Goal: Transaction & Acquisition: Book appointment/travel/reservation

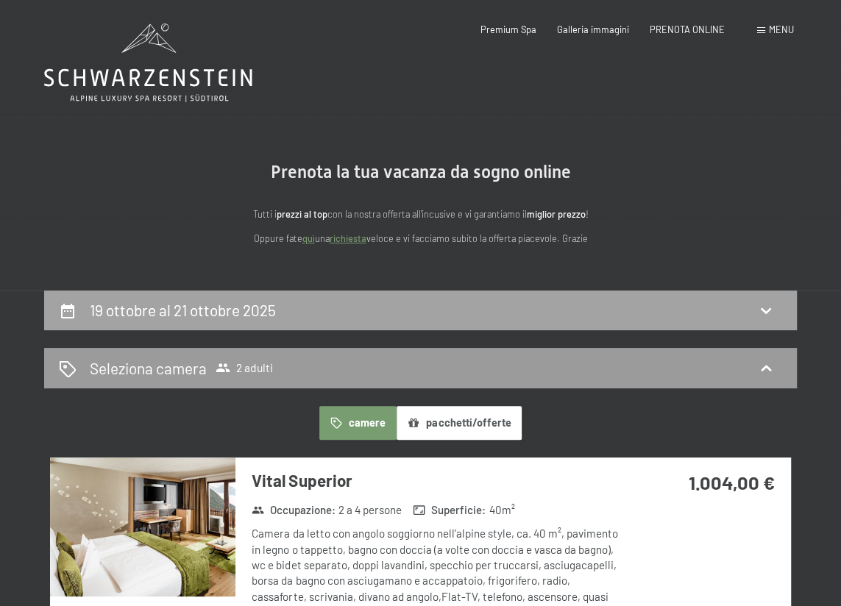
click at [323, 319] on div "19 ottobre al 21 ottobre 2025" at bounding box center [420, 309] width 723 height 21
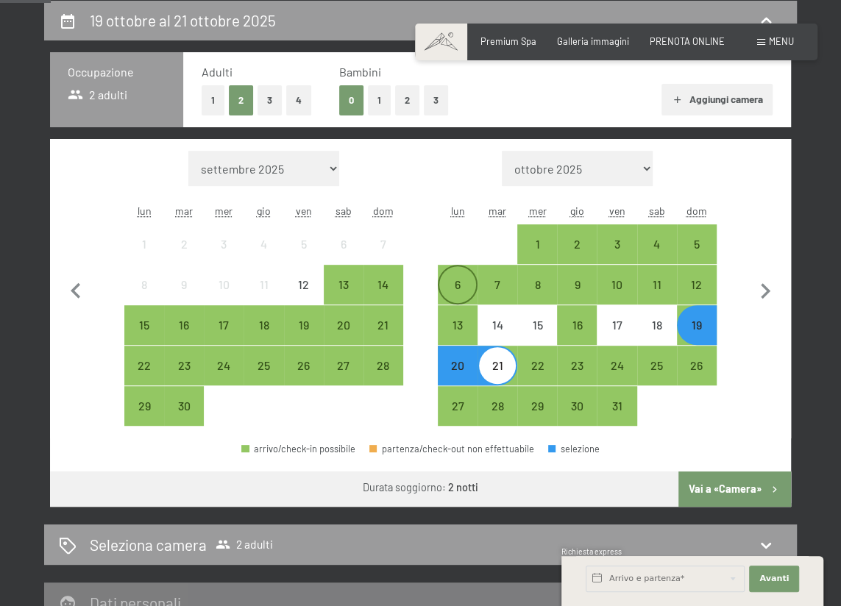
click at [459, 288] on div "6" at bounding box center [457, 297] width 37 height 37
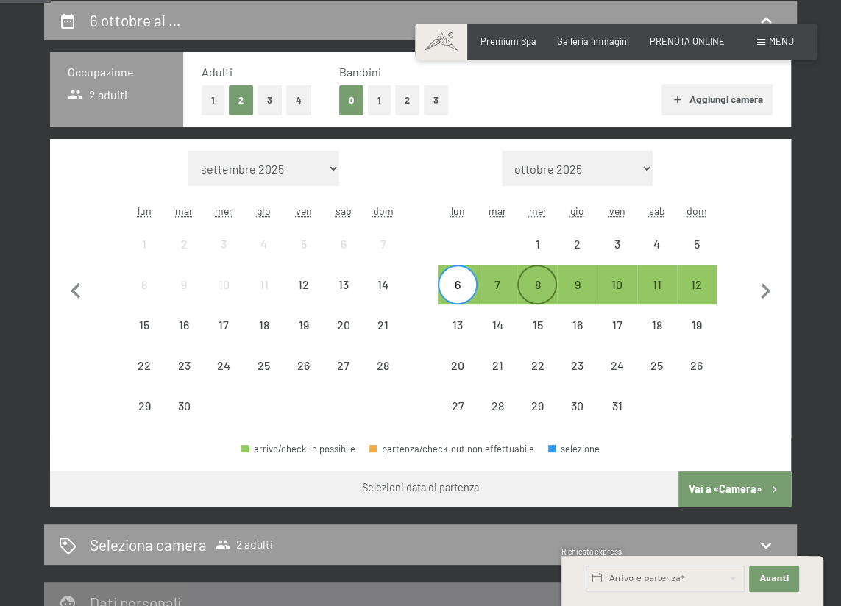
click at [551, 288] on div "8" at bounding box center [537, 297] width 37 height 37
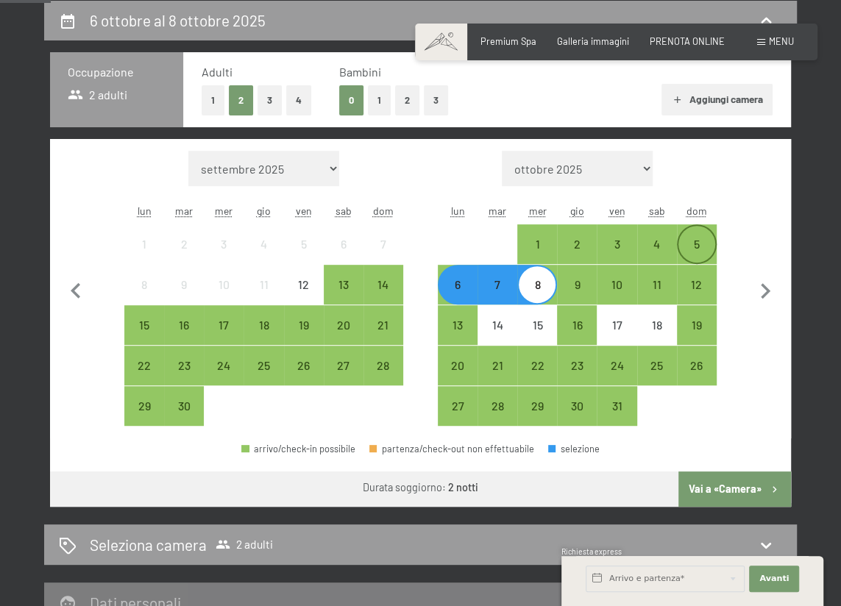
click at [687, 232] on div "5" at bounding box center [696, 244] width 37 height 37
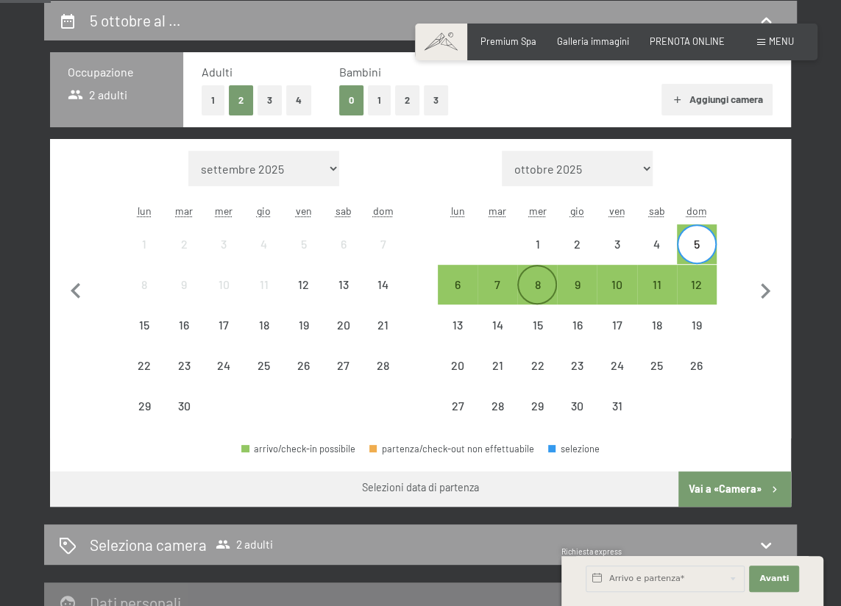
click at [536, 283] on div "8" at bounding box center [537, 297] width 37 height 37
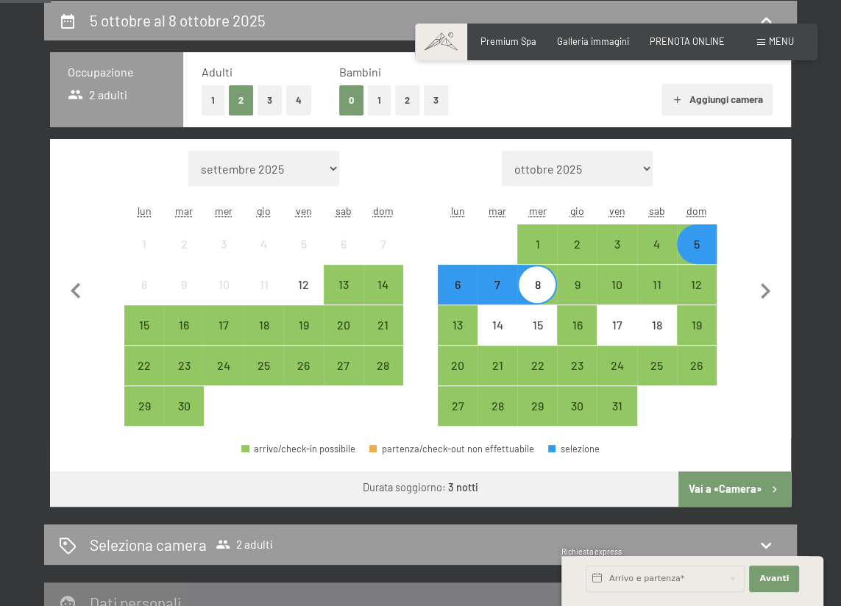
click at [708, 238] on div "5" at bounding box center [696, 256] width 37 height 37
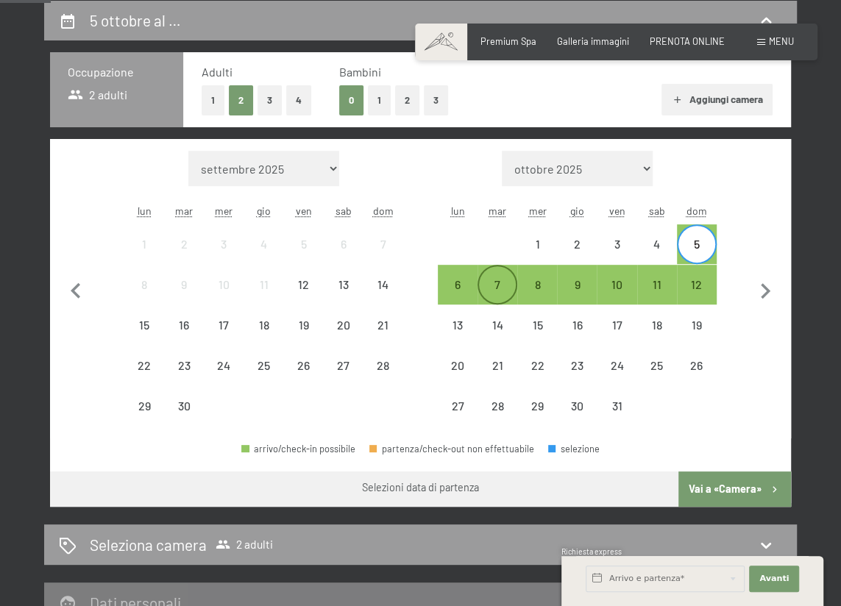
click at [504, 290] on div "7" at bounding box center [497, 297] width 37 height 37
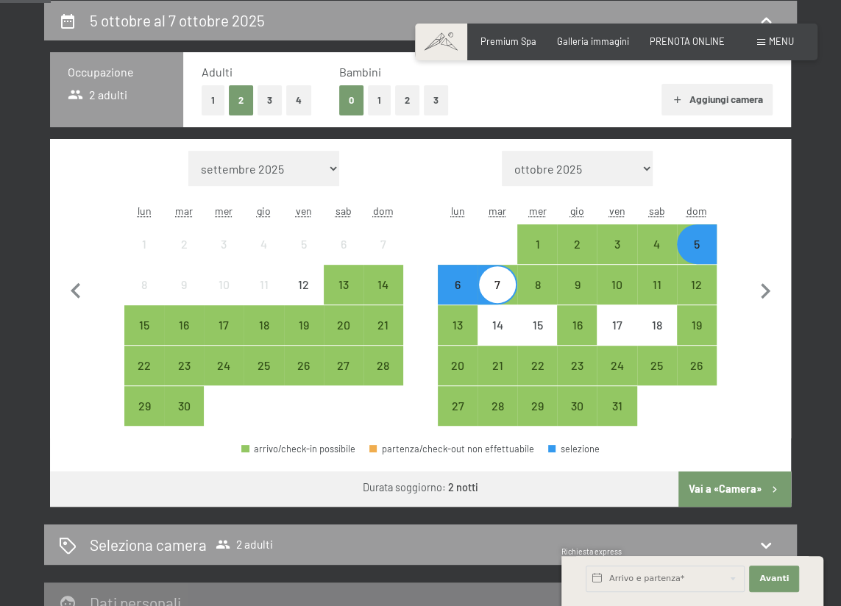
click at [726, 489] on button "Vai a «Camera»" at bounding box center [734, 489] width 113 height 35
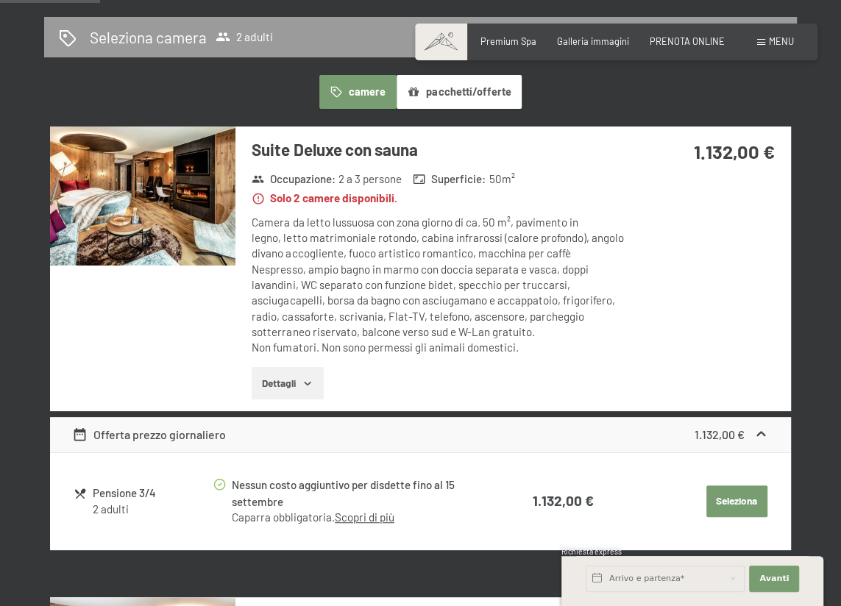
scroll to position [133, 0]
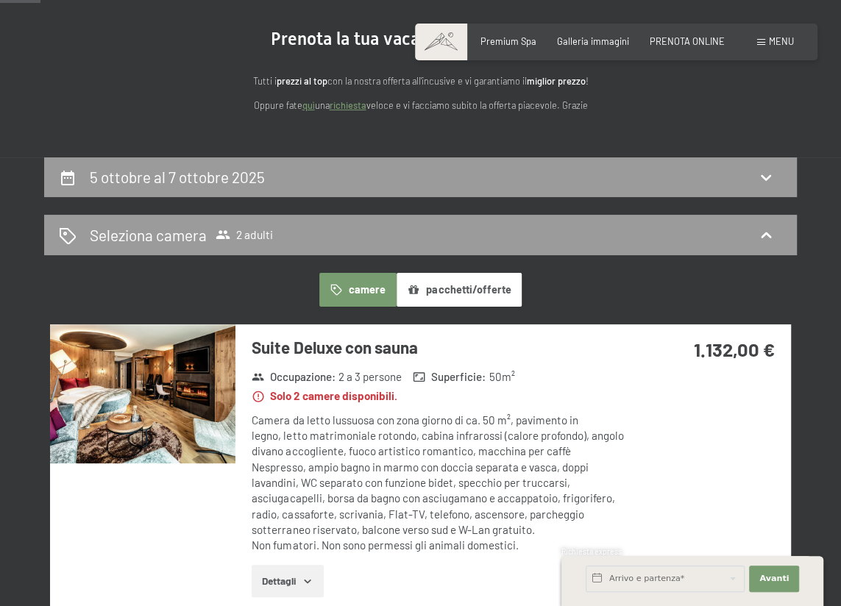
click at [435, 287] on button "pacchetti/offerte" at bounding box center [458, 290] width 125 height 34
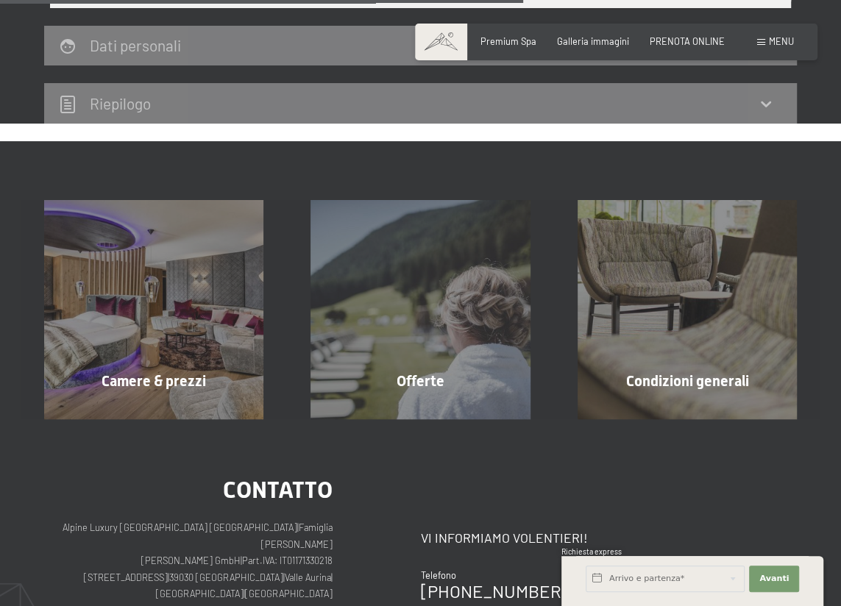
scroll to position [602, 0]
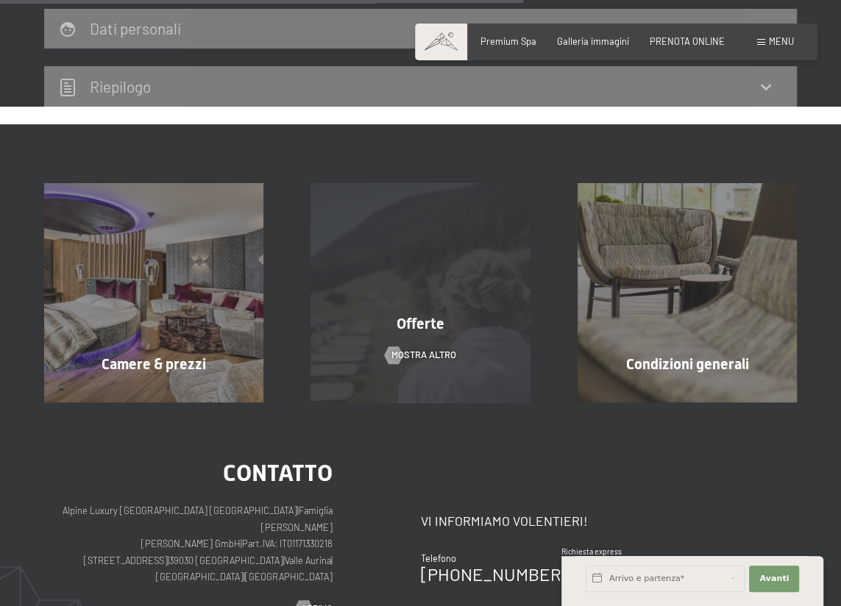
click at [422, 325] on span "Offerte" at bounding box center [420, 324] width 48 height 18
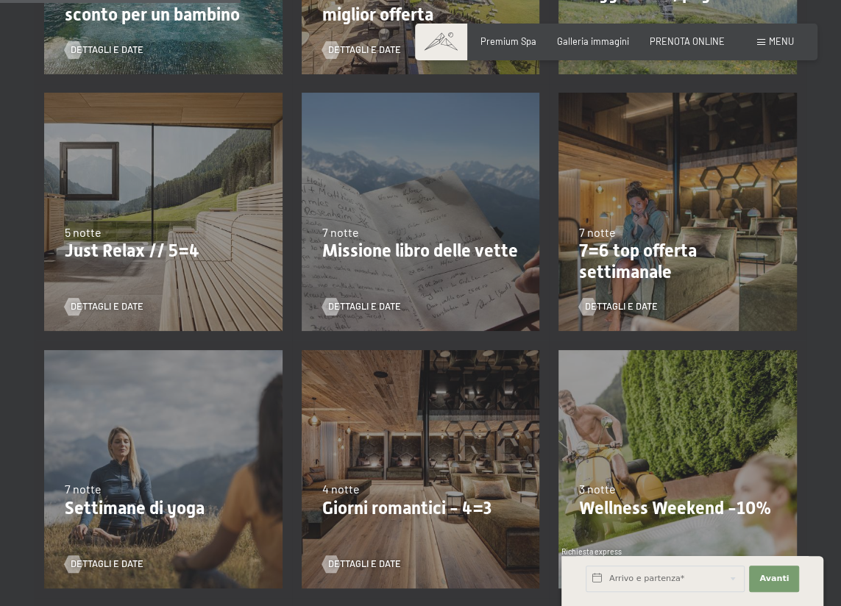
scroll to position [602, 0]
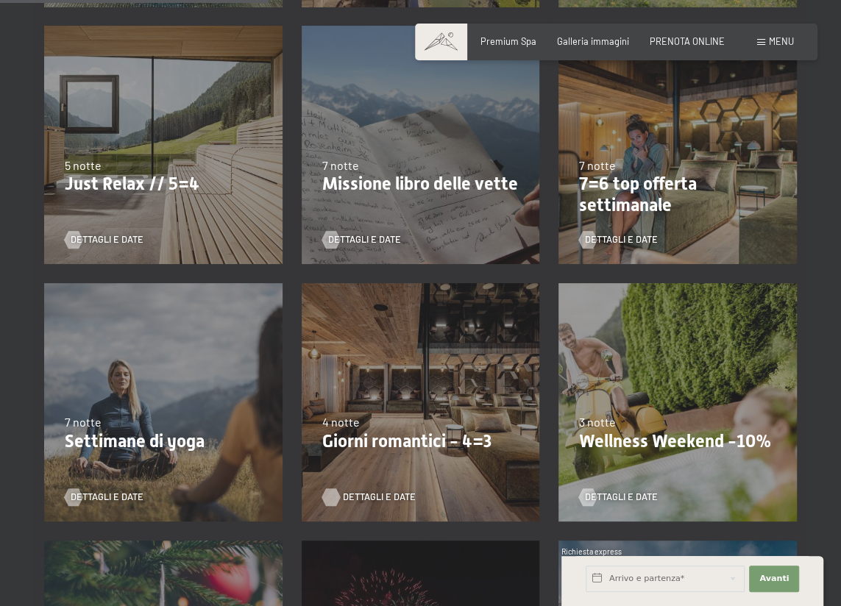
click at [329, 497] on div at bounding box center [331, 497] width 10 height 18
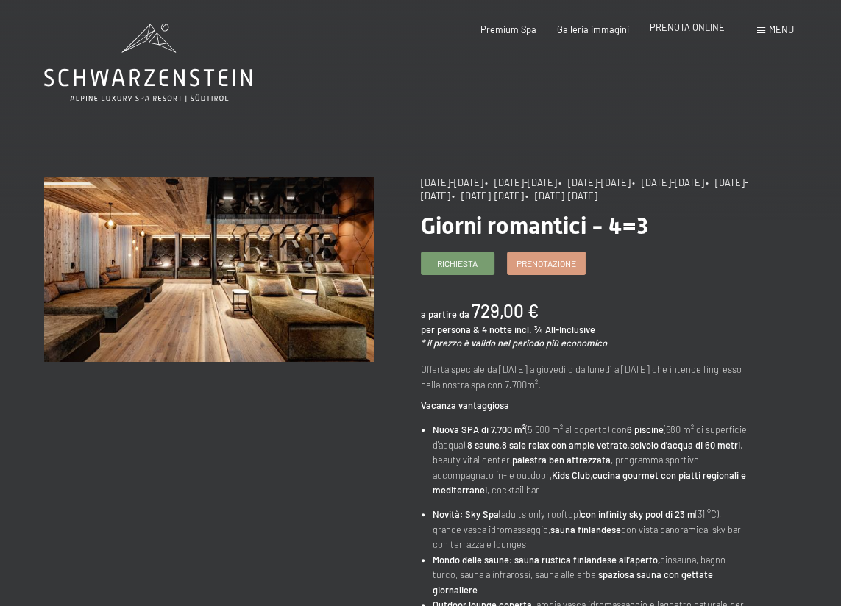
click at [686, 32] on span "PRENOTA ONLINE" at bounding box center [687, 27] width 75 height 12
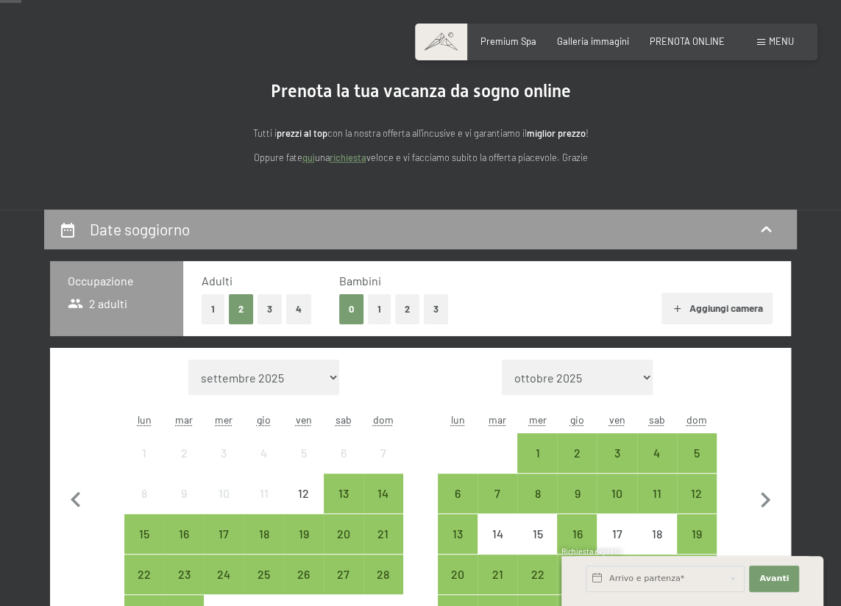
scroll to position [200, 0]
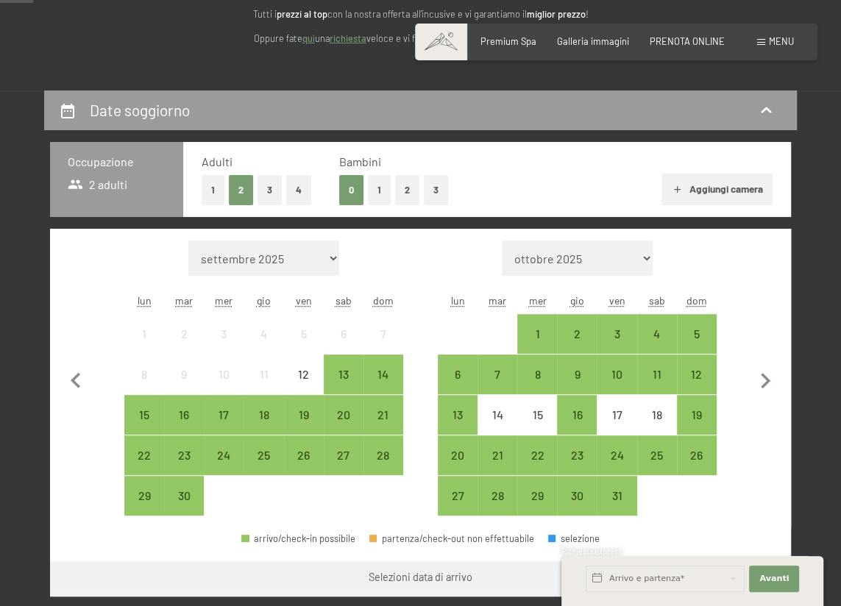
click at [289, 249] on select "settembre 2025 ottobre 2025 novembre 2025 dicembre 2025 gennaio 2026 febbraio 2…" at bounding box center [263, 258] width 151 height 35
select select "2026-01-01"
select select "2026-02-01"
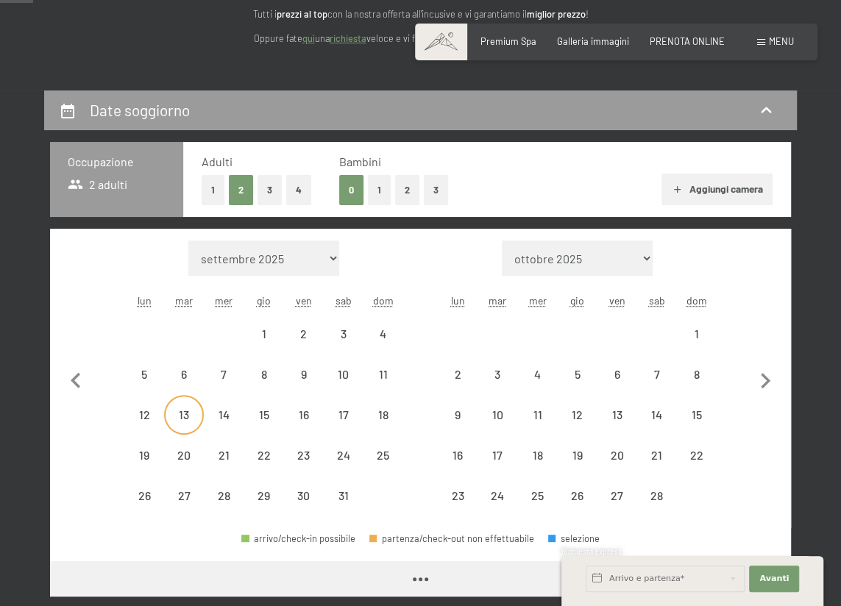
select select "2026-01-01"
select select "2026-02-01"
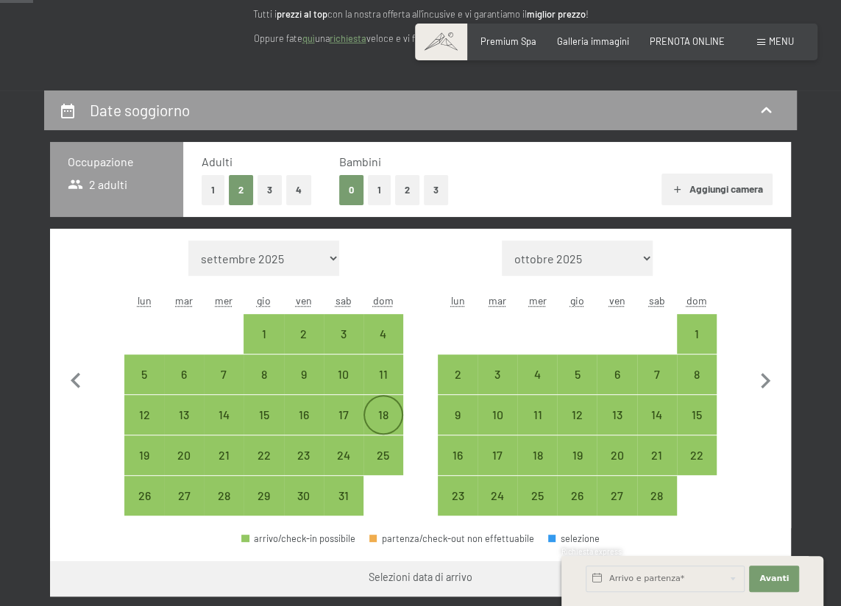
click at [382, 417] on div "18" at bounding box center [383, 427] width 37 height 37
select select "2026-01-01"
select select "2026-02-01"
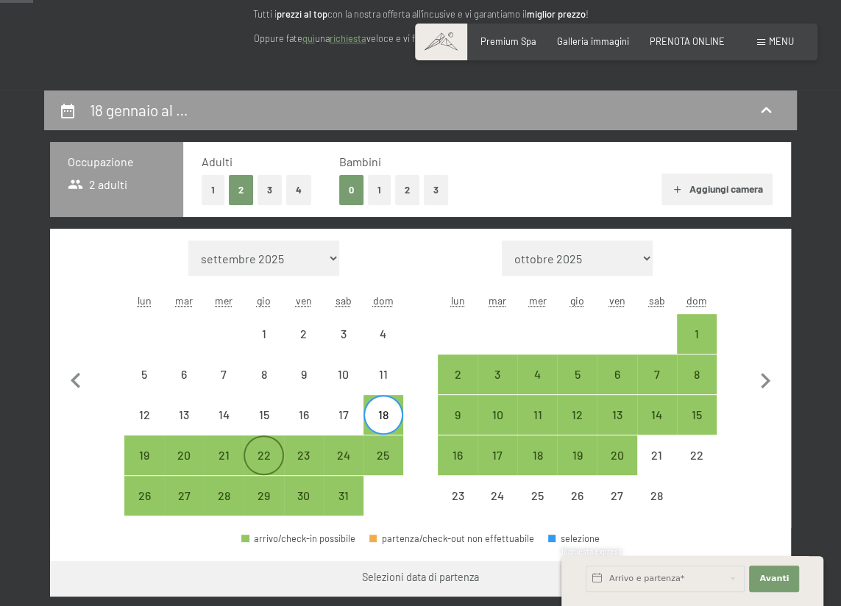
click at [251, 459] on div "22" at bounding box center [263, 467] width 37 height 37
select select "2026-01-01"
select select "2026-02-01"
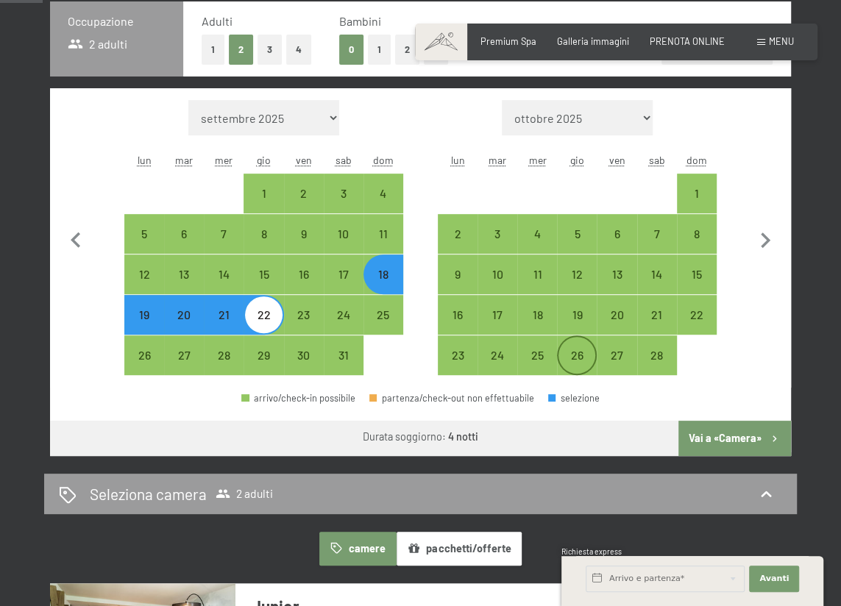
scroll to position [401, 0]
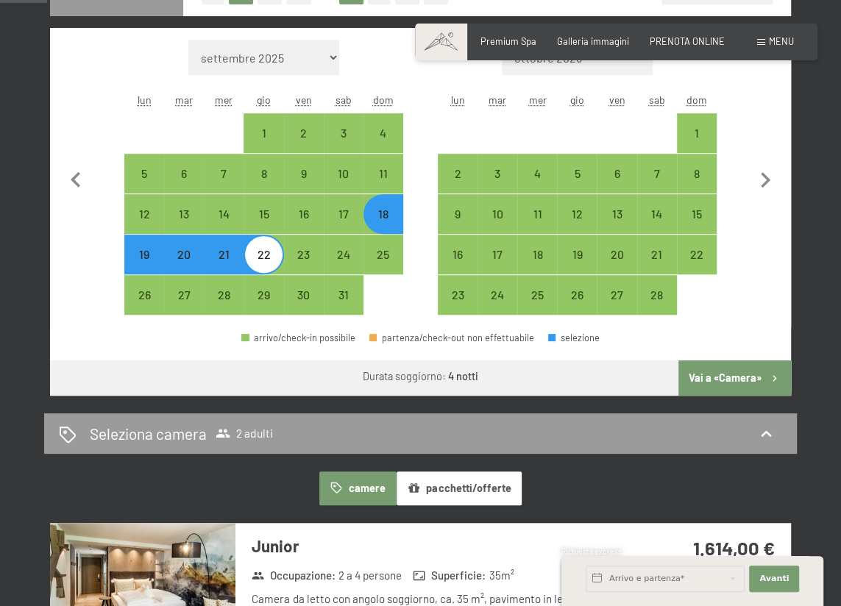
click at [701, 385] on button "Vai a «Camera»" at bounding box center [734, 377] width 113 height 35
select select "[DATE]"
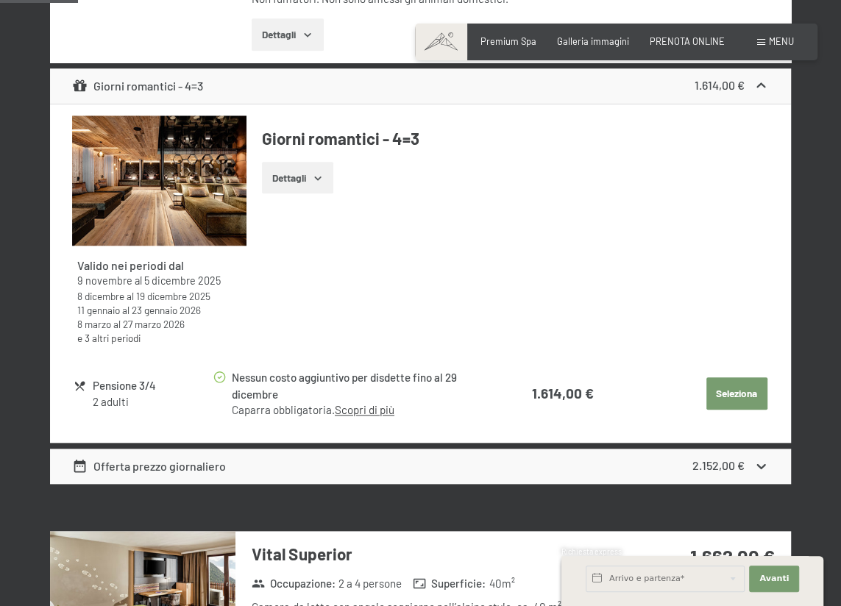
scroll to position [625, 0]
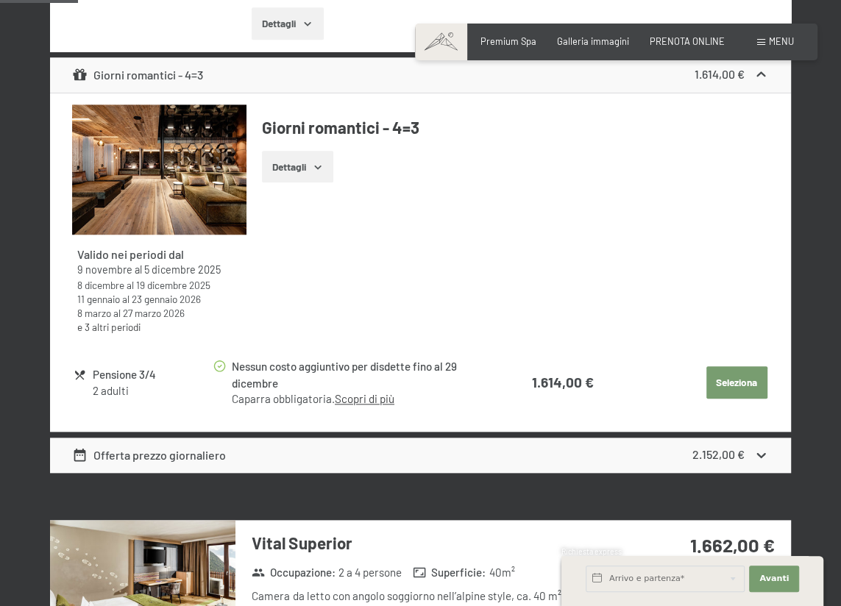
click at [309, 174] on button "Dettagli" at bounding box center [297, 167] width 71 height 32
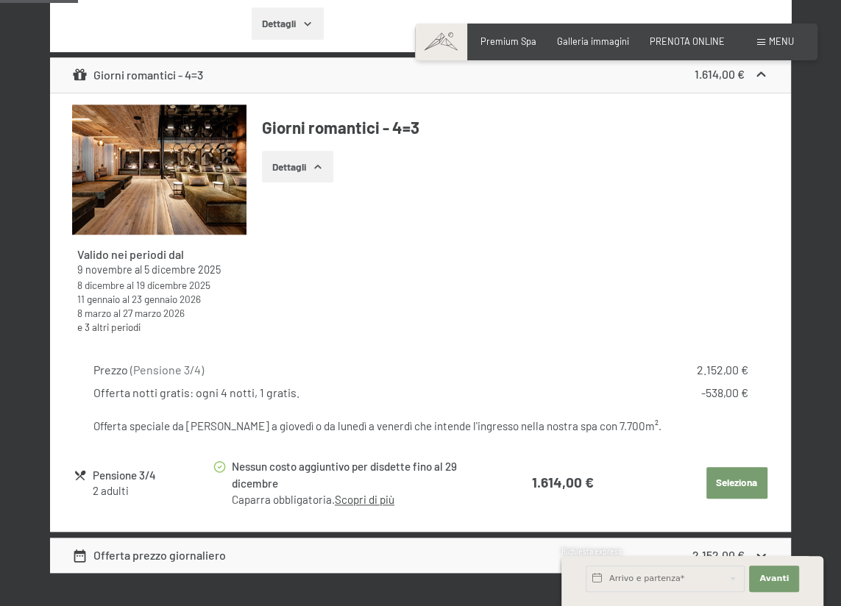
click at [309, 174] on button "Dettagli" at bounding box center [297, 167] width 71 height 32
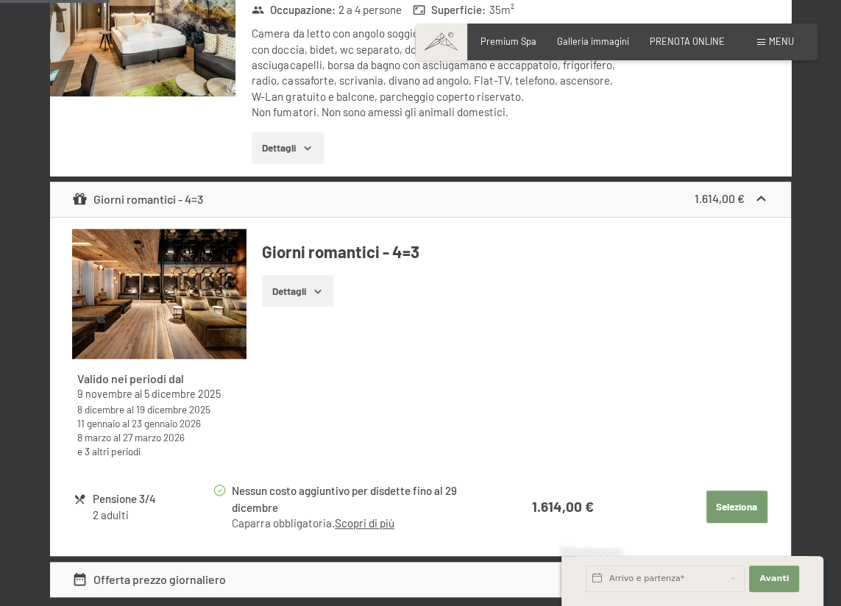
scroll to position [0, 0]
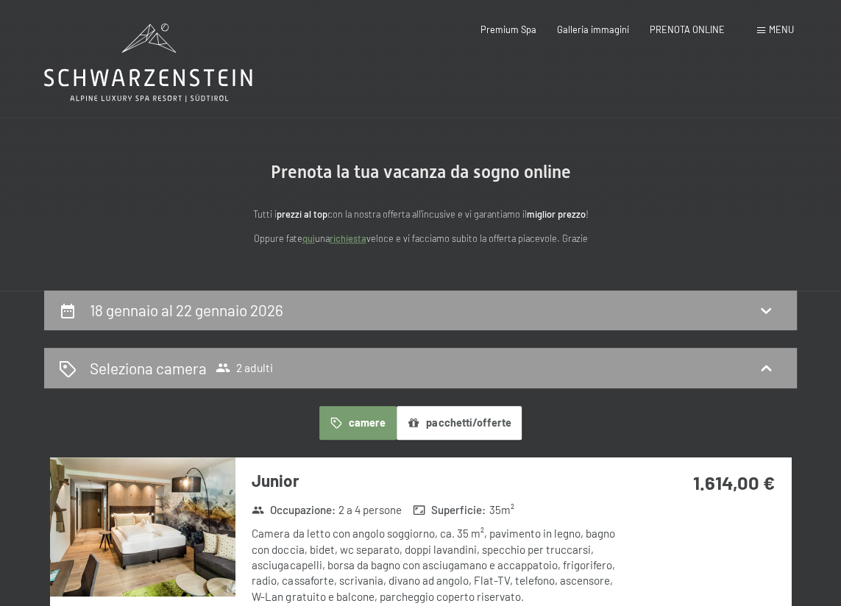
click at [452, 433] on button "pacchetti/offerte" at bounding box center [458, 423] width 125 height 34
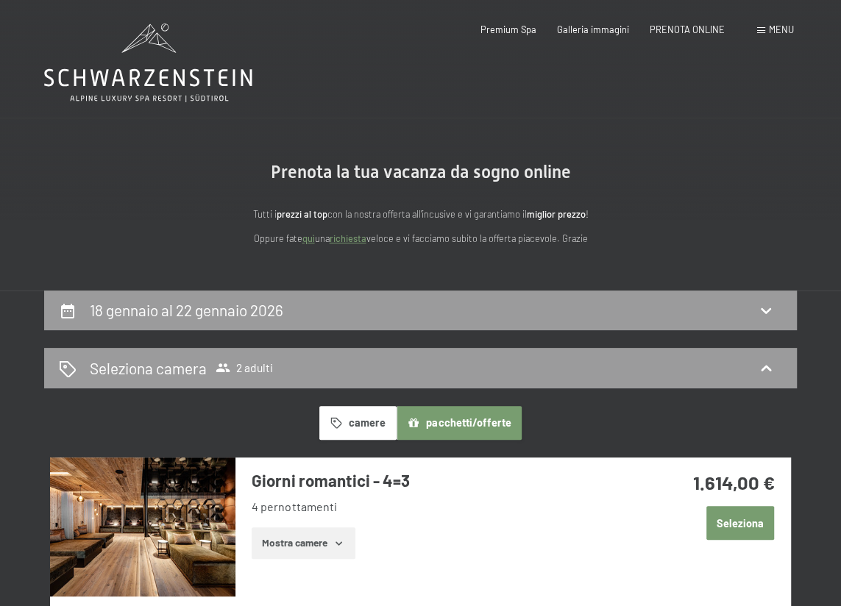
click at [377, 471] on h3 "Giorni romantici - 4=3" at bounding box center [438, 480] width 372 height 23
click at [758, 26] on div "Menu" at bounding box center [775, 30] width 37 height 13
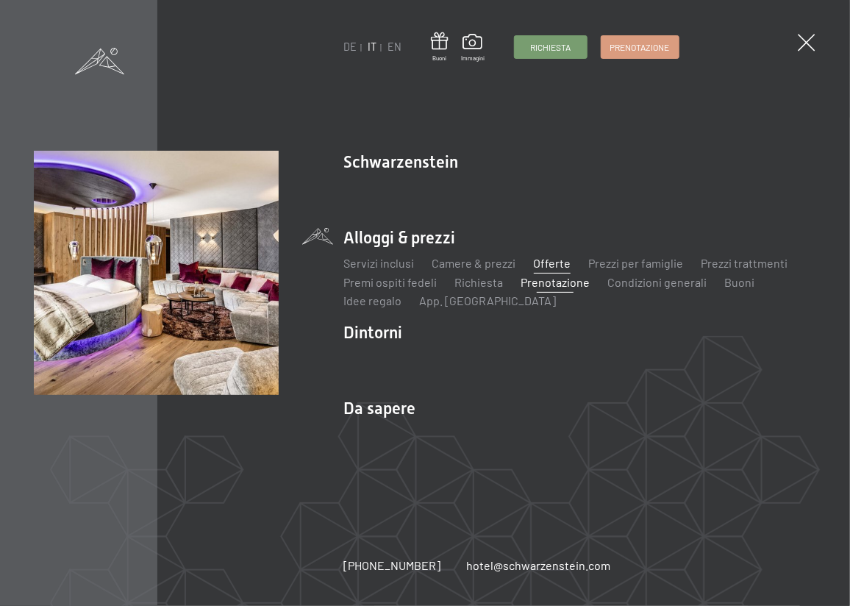
click at [552, 257] on link "Offerte" at bounding box center [552, 263] width 38 height 14
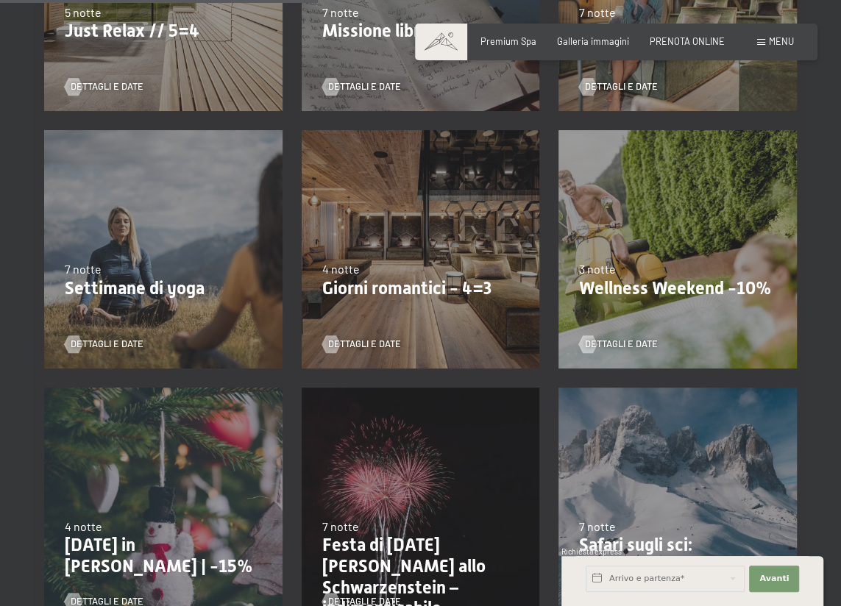
scroll to position [736, 0]
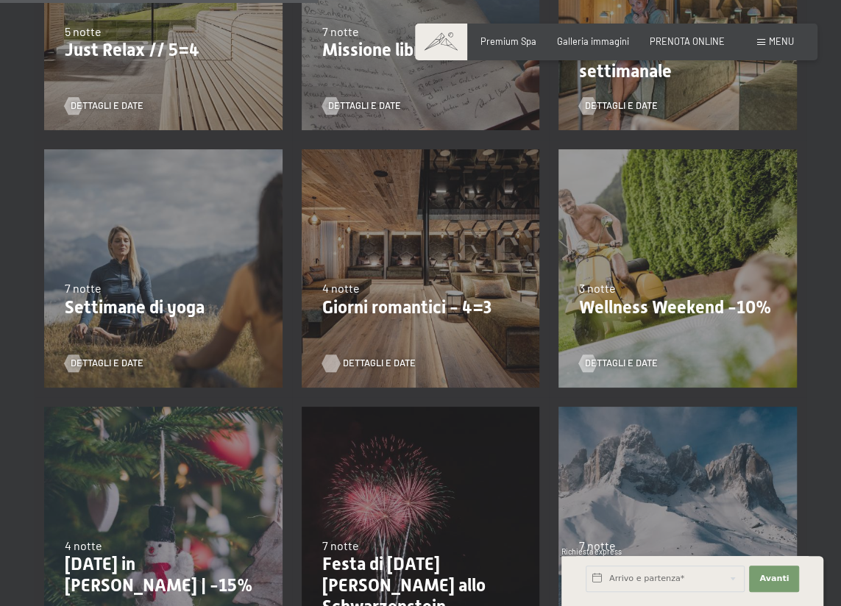
click at [347, 357] on span "Dettagli e Date" at bounding box center [379, 363] width 73 height 13
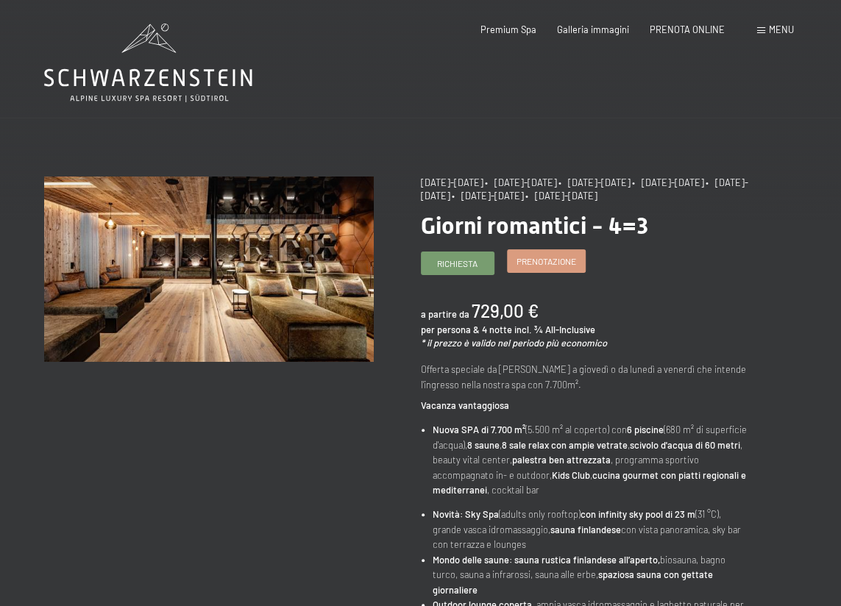
click at [522, 268] on span "Prenotazione" at bounding box center [546, 261] width 60 height 13
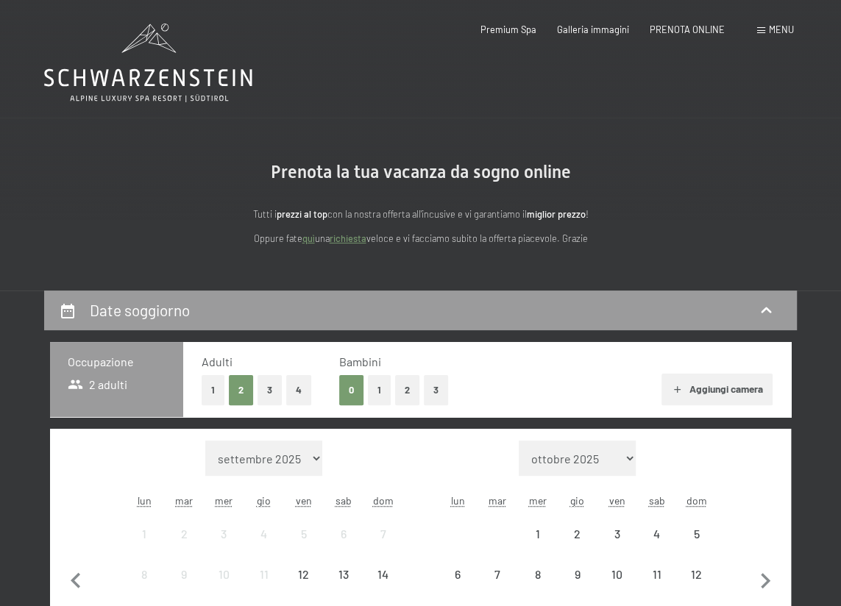
select select "[DATE]"
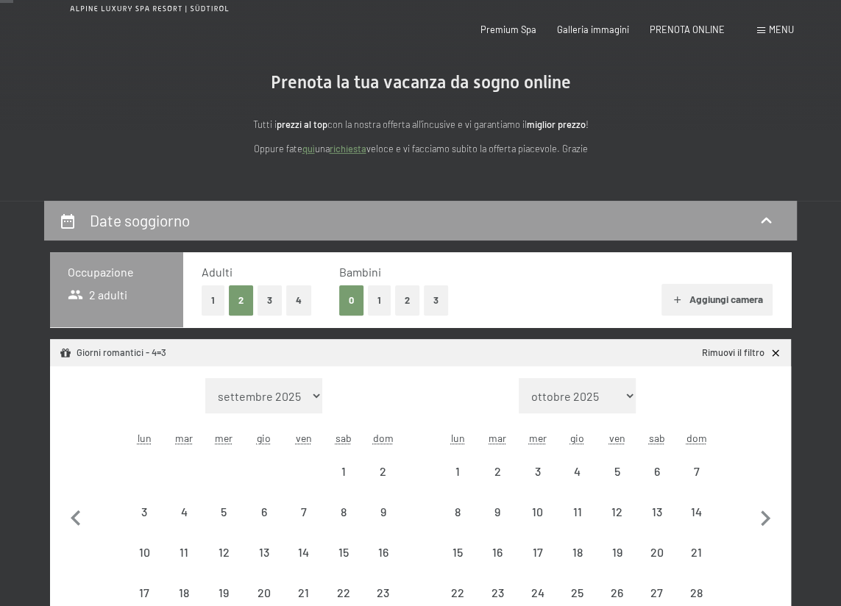
select select "[DATE]"
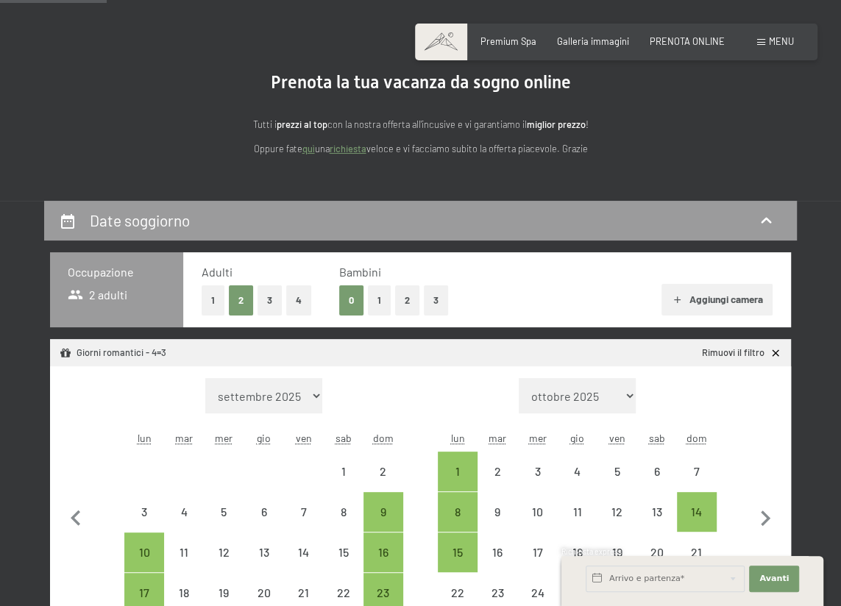
scroll to position [334, 0]
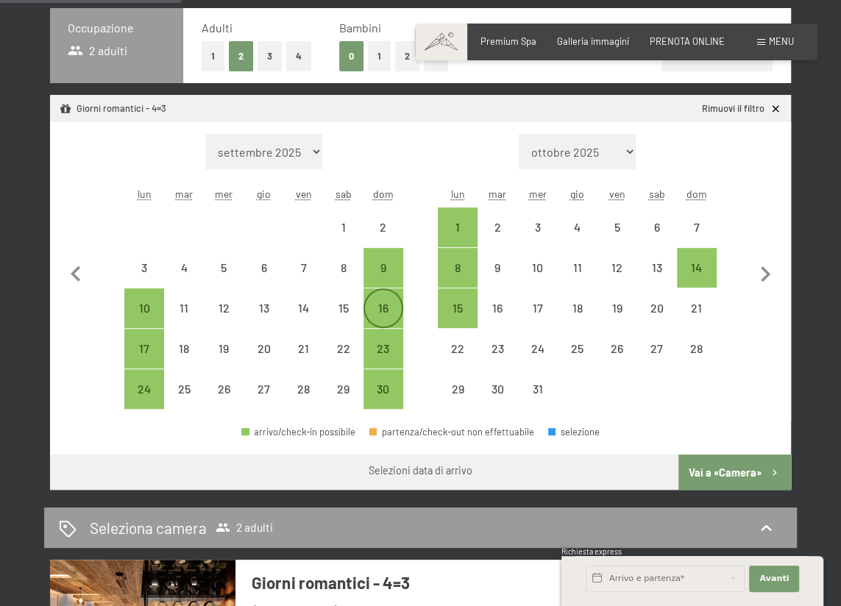
click at [385, 307] on div "16" at bounding box center [383, 320] width 37 height 37
select select "[DATE]"
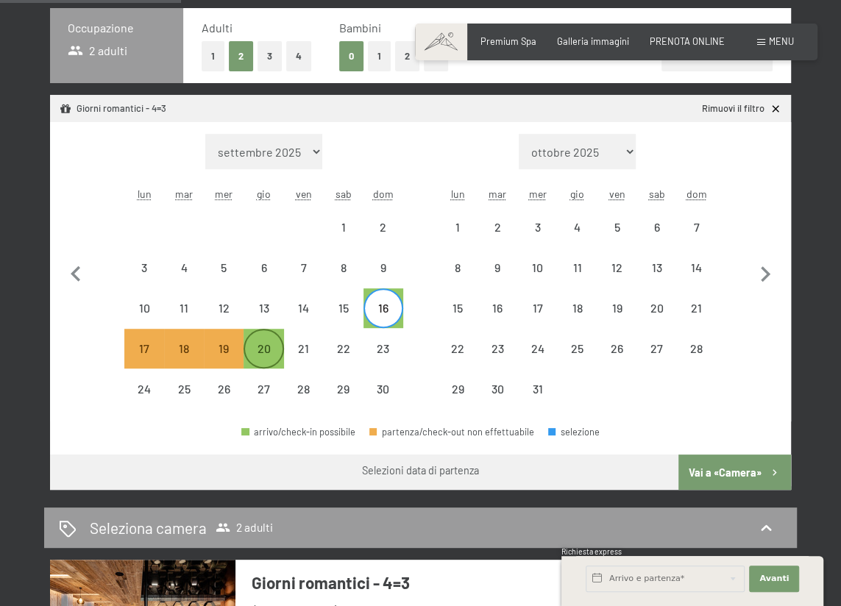
click at [260, 343] on div "20" at bounding box center [263, 361] width 37 height 37
select select "[DATE]"
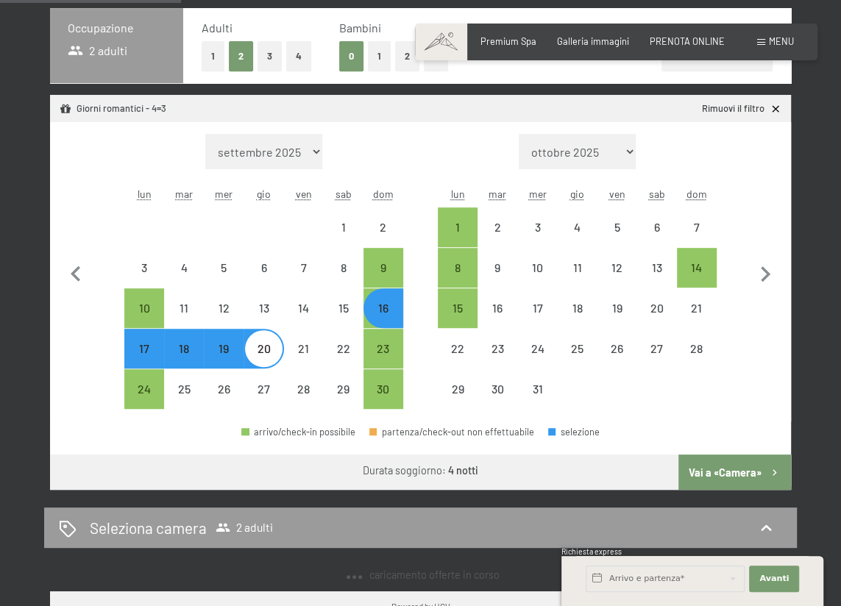
select select "[DATE]"
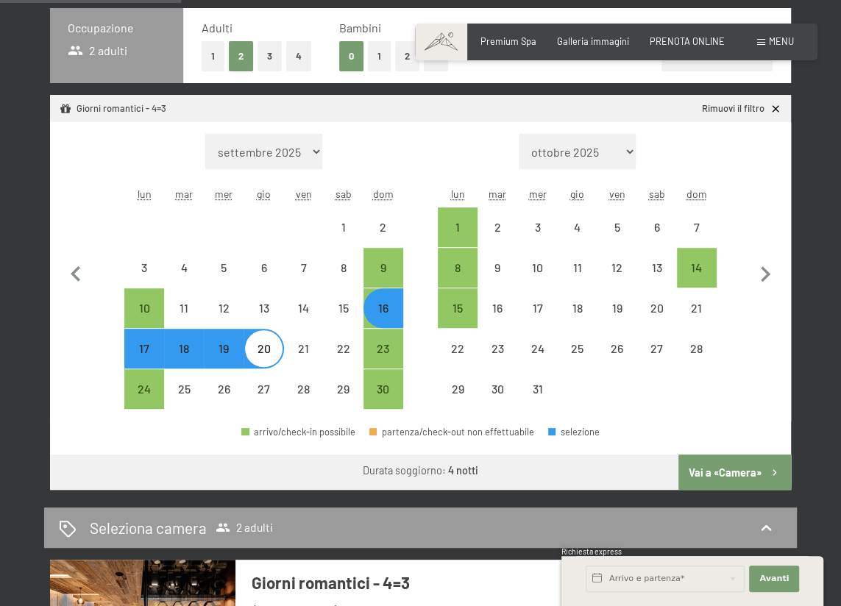
click at [705, 462] on button "Vai a «Camera»" at bounding box center [734, 472] width 113 height 35
select select "[DATE]"
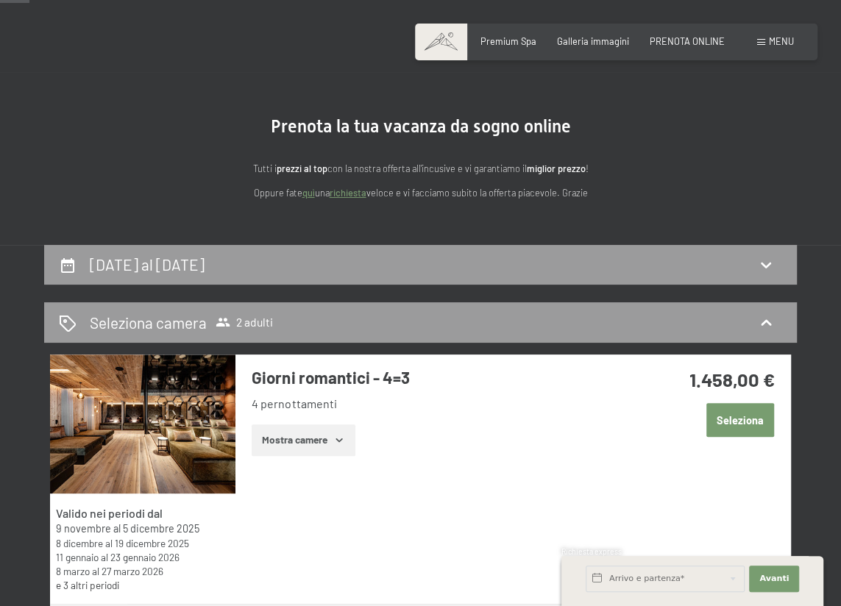
scroll to position [22, 0]
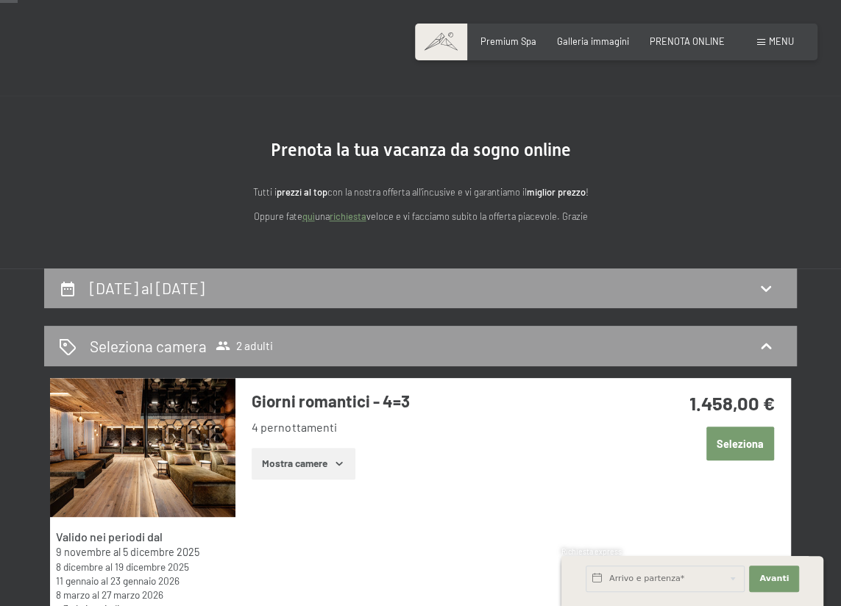
click at [335, 458] on icon "button" at bounding box center [339, 464] width 12 height 12
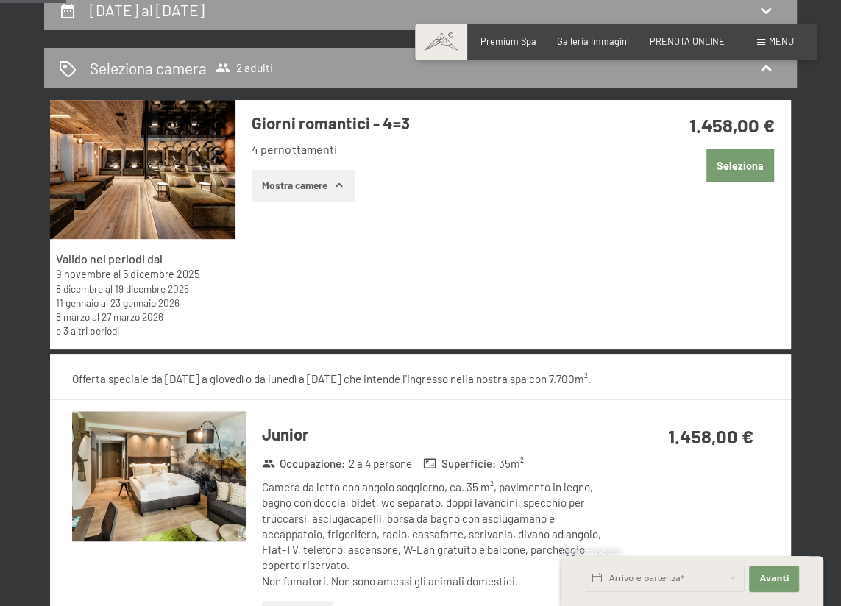
scroll to position [223, 0]
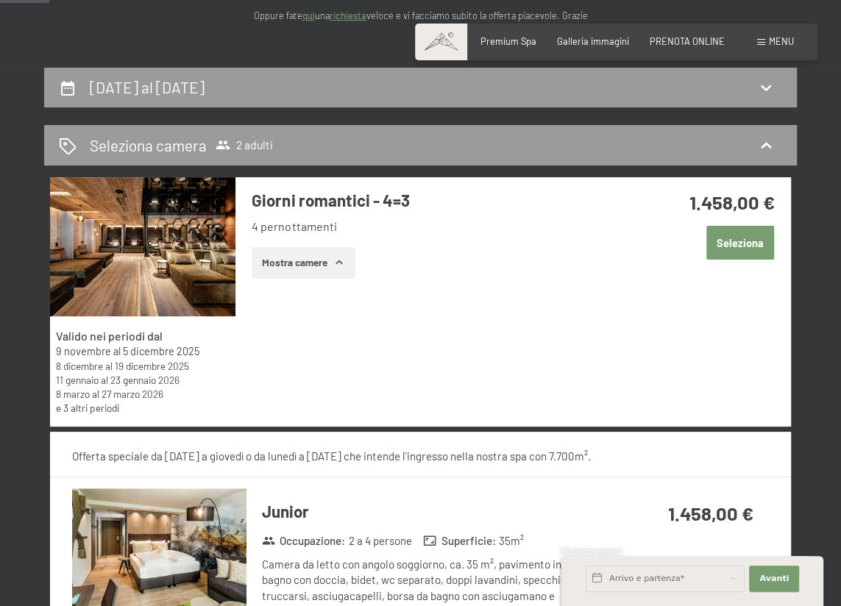
click at [338, 268] on icon "button" at bounding box center [339, 263] width 12 height 12
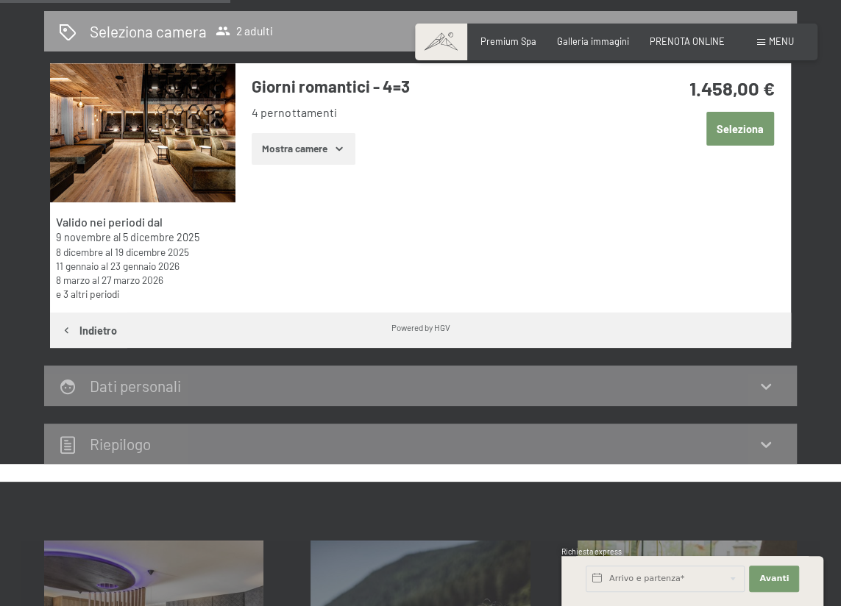
scroll to position [290, 0]
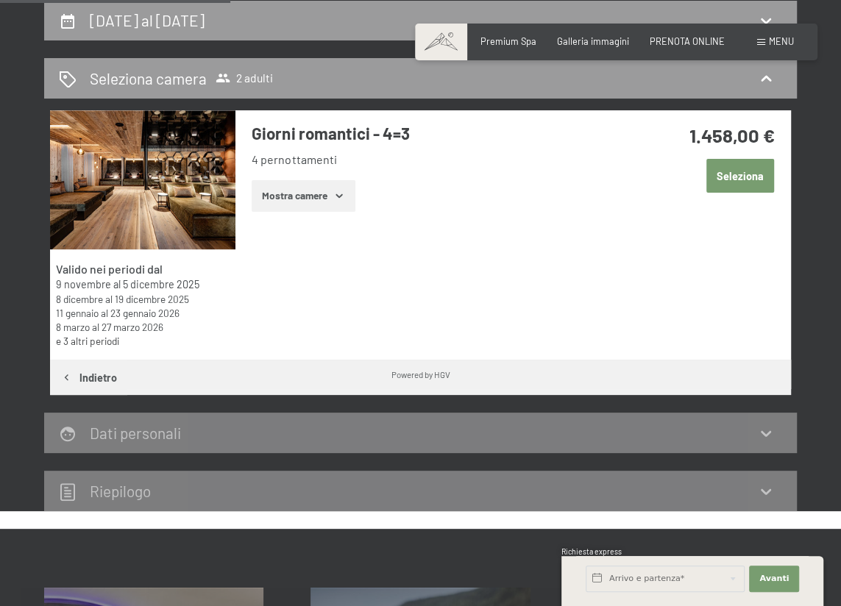
click at [340, 193] on icon "button" at bounding box center [339, 196] width 12 height 12
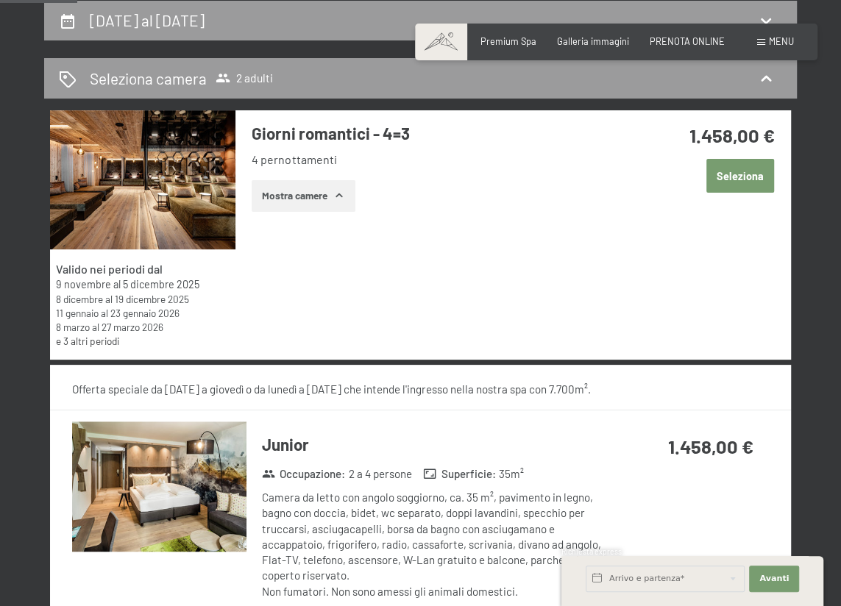
scroll to position [625, 0]
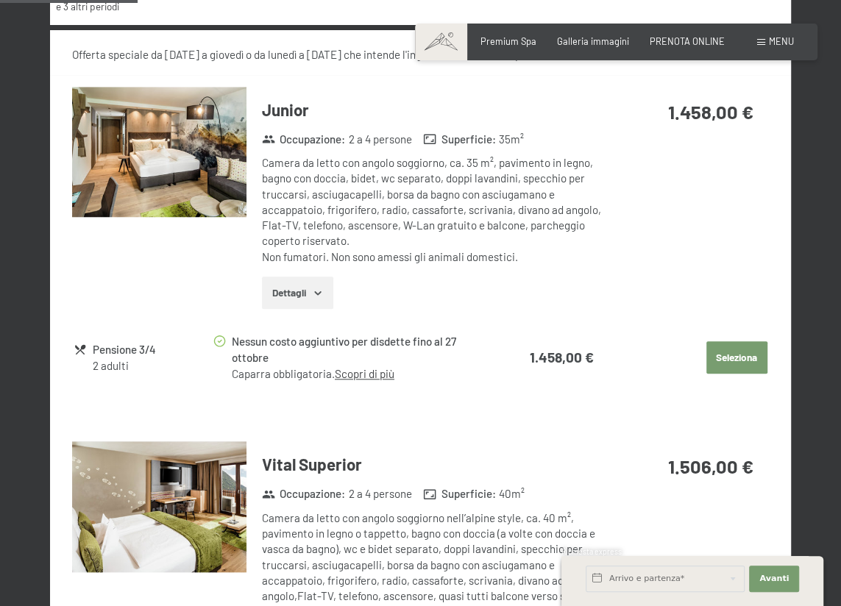
click at [321, 287] on icon "button" at bounding box center [318, 293] width 12 height 12
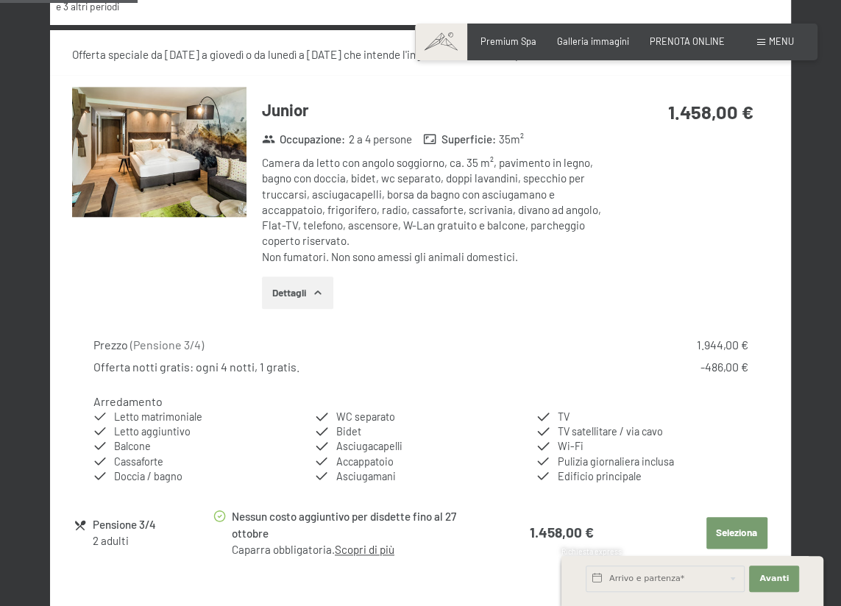
click at [321, 287] on icon "button" at bounding box center [318, 293] width 12 height 12
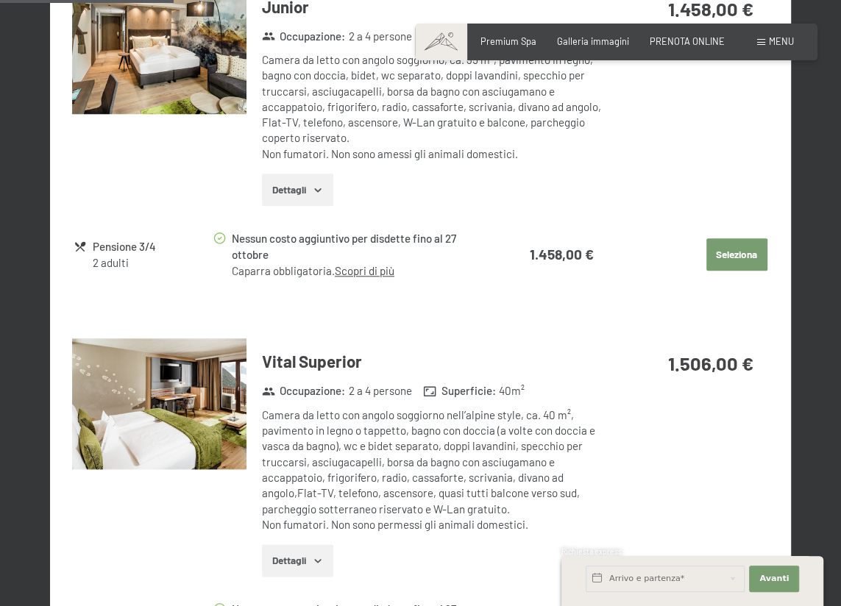
scroll to position [892, 0]
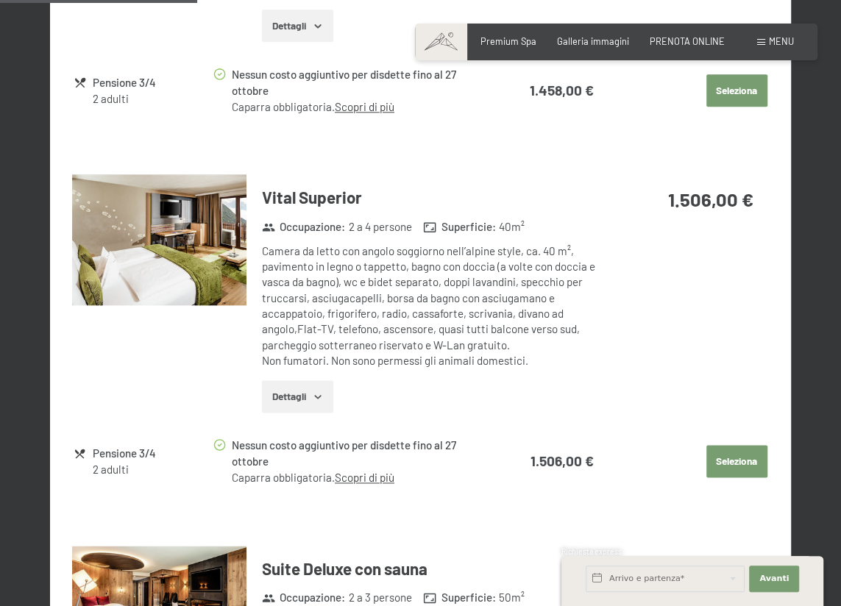
click at [308, 396] on button "Dettagli" at bounding box center [297, 396] width 71 height 32
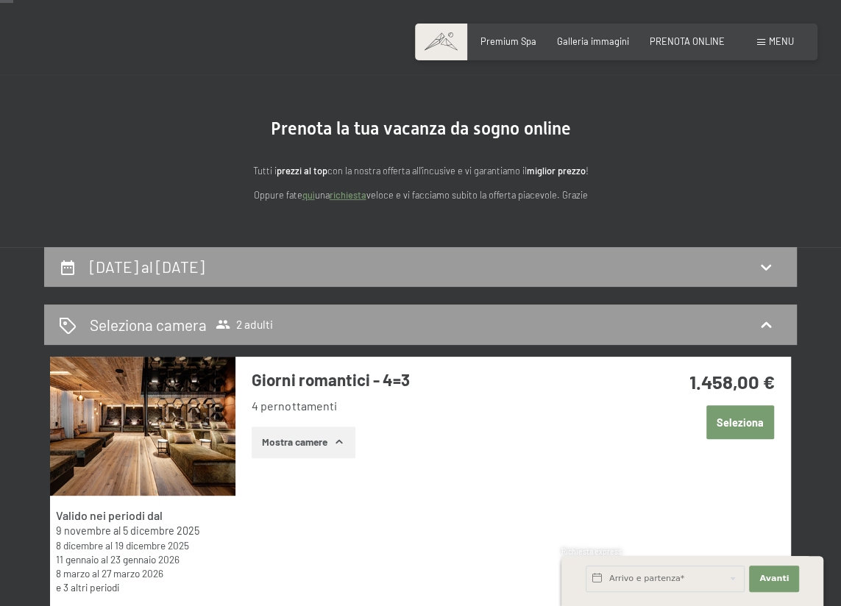
scroll to position [66, 0]
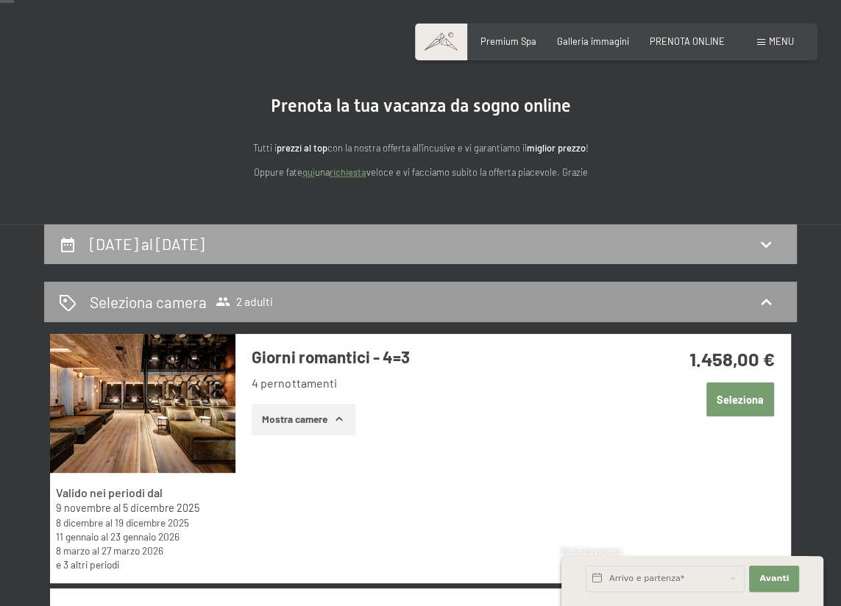
click at [771, 241] on icon at bounding box center [766, 244] width 18 height 18
select select "[DATE]"
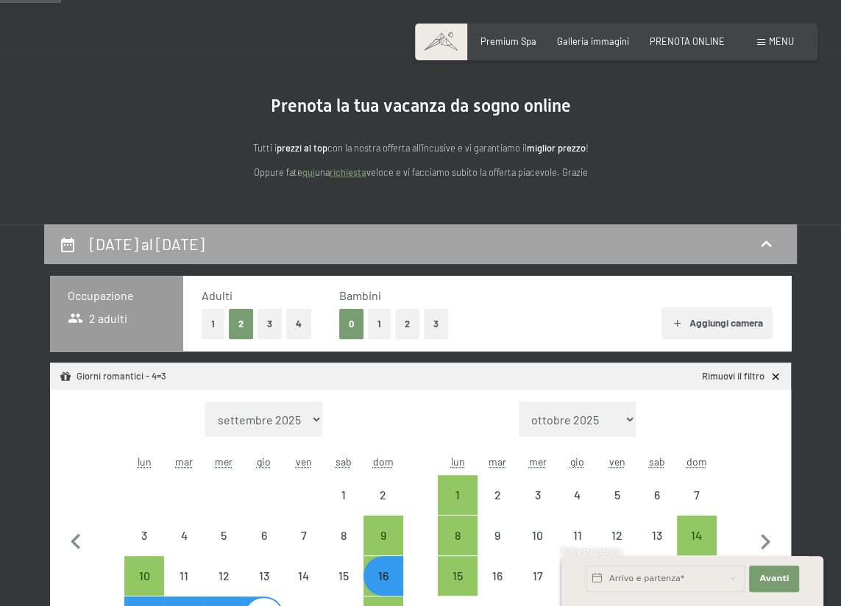
scroll to position [290, 0]
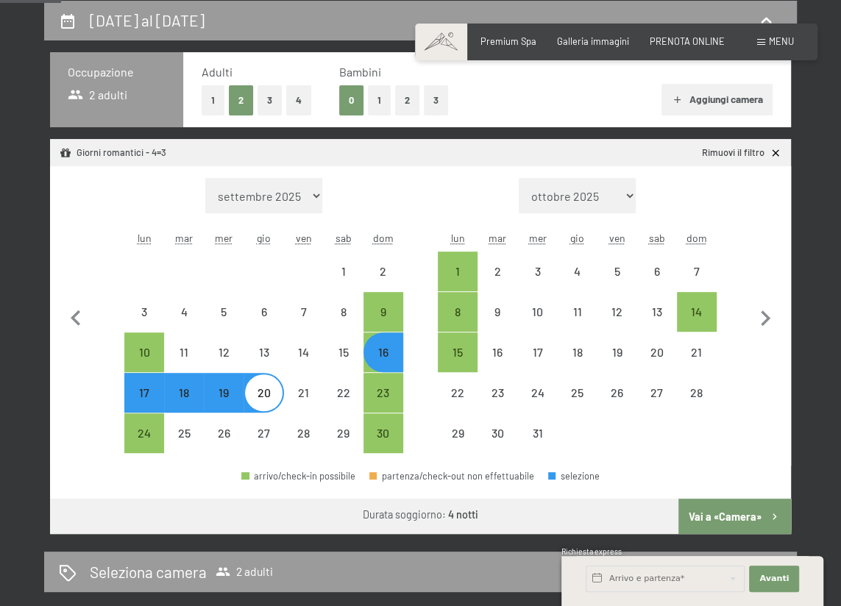
click at [305, 196] on select "[DATE] [DATE] [DATE] [DATE] [DATE] [DATE] [DATE] [DATE] [DATE] [DATE] [DATE] [D…" at bounding box center [263, 195] width 117 height 35
select select "[DATE]"
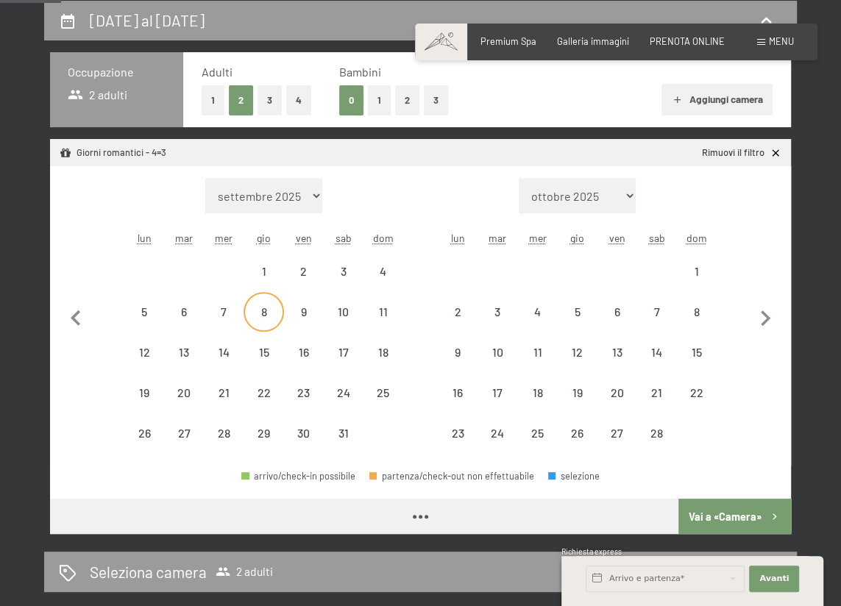
select select "[DATE]"
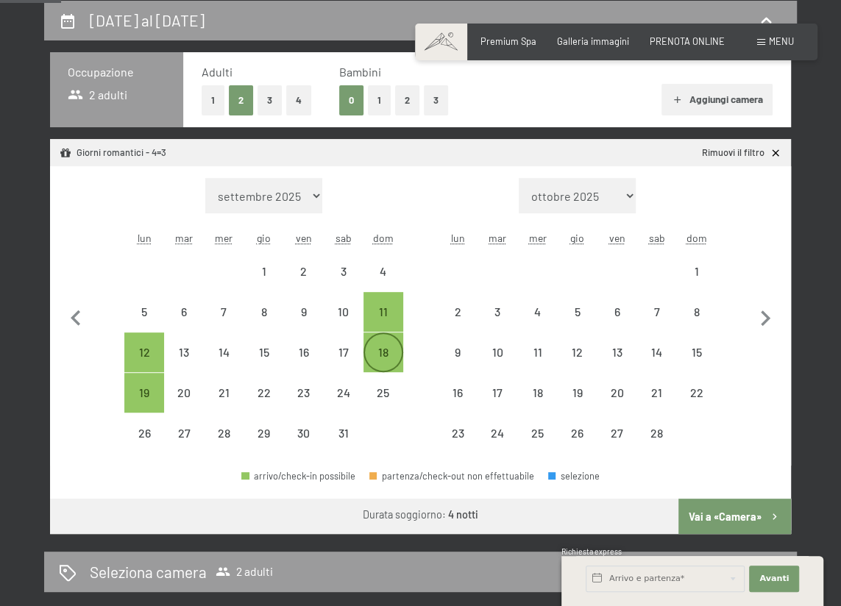
click at [383, 355] on div "18" at bounding box center [383, 364] width 37 height 37
select select "[DATE]"
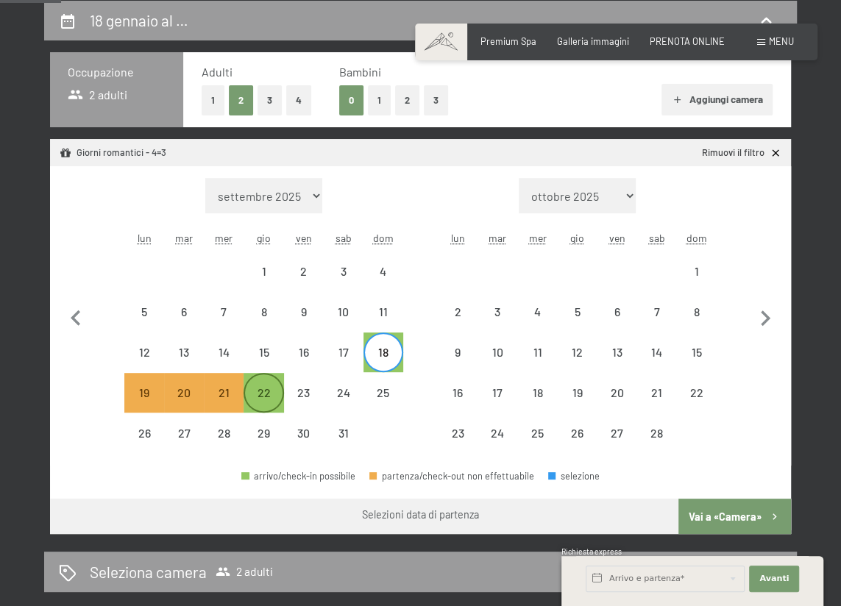
click at [265, 388] on div "22" at bounding box center [263, 405] width 37 height 37
select select "[DATE]"
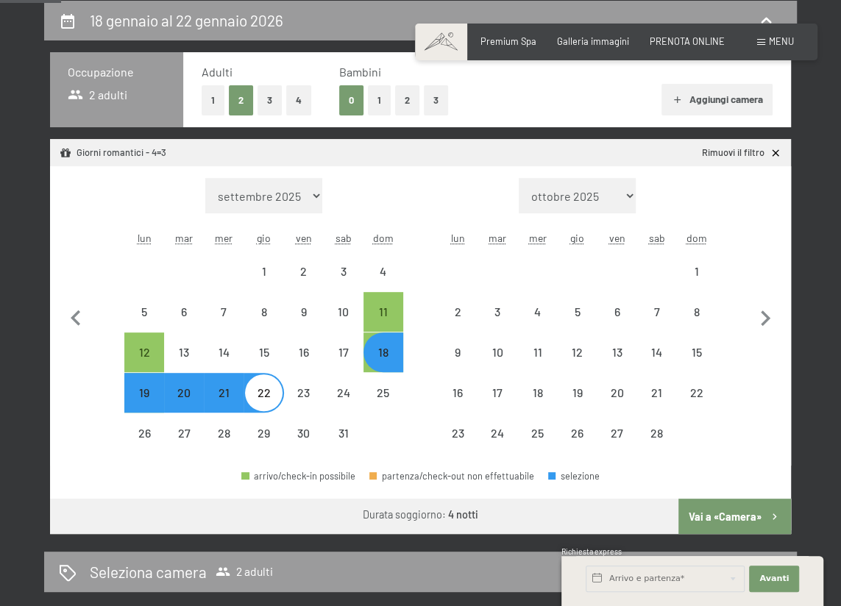
select select "[DATE]"
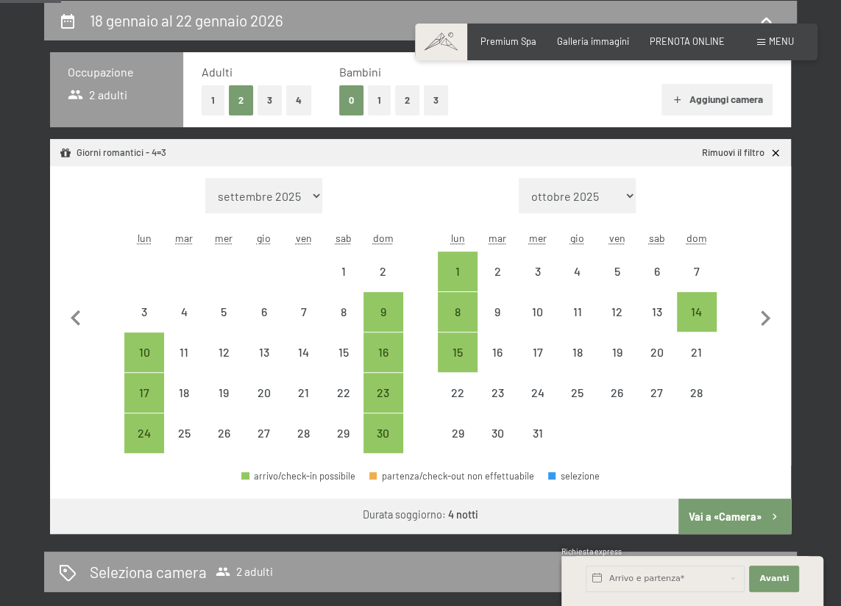
click at [729, 521] on button "Vai a «Camera»" at bounding box center [734, 516] width 113 height 35
select select "[DATE]"
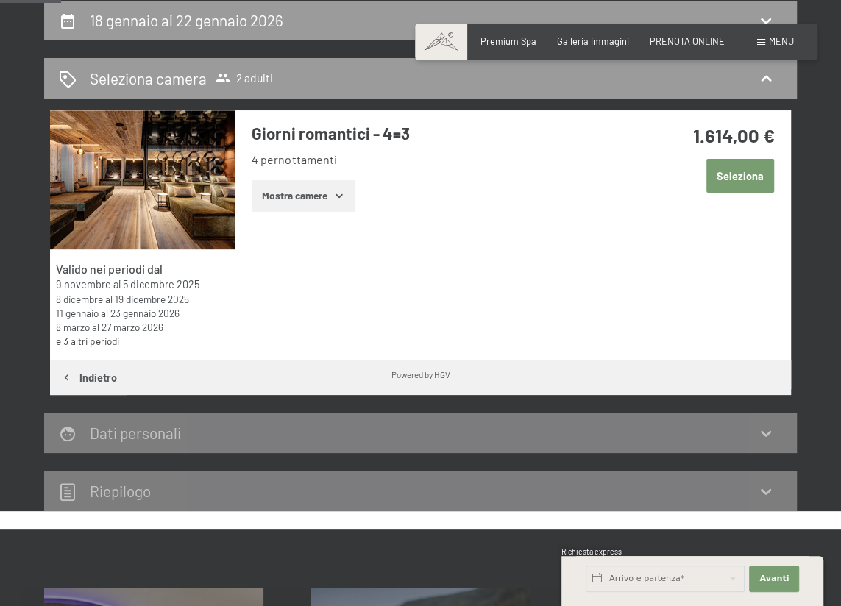
click at [348, 196] on button "Mostra camere" at bounding box center [303, 196] width 103 height 32
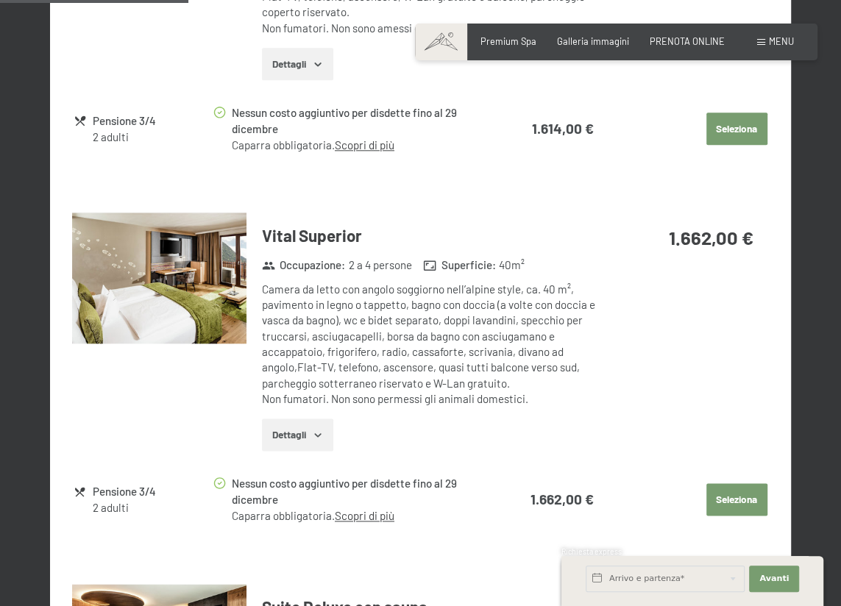
scroll to position [1025, 0]
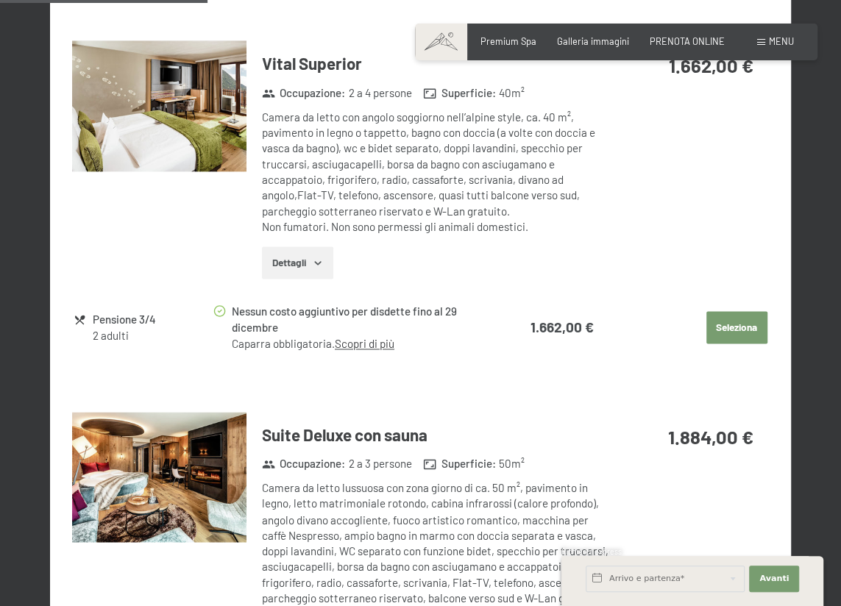
click at [317, 264] on icon "button" at bounding box center [318, 263] width 12 height 12
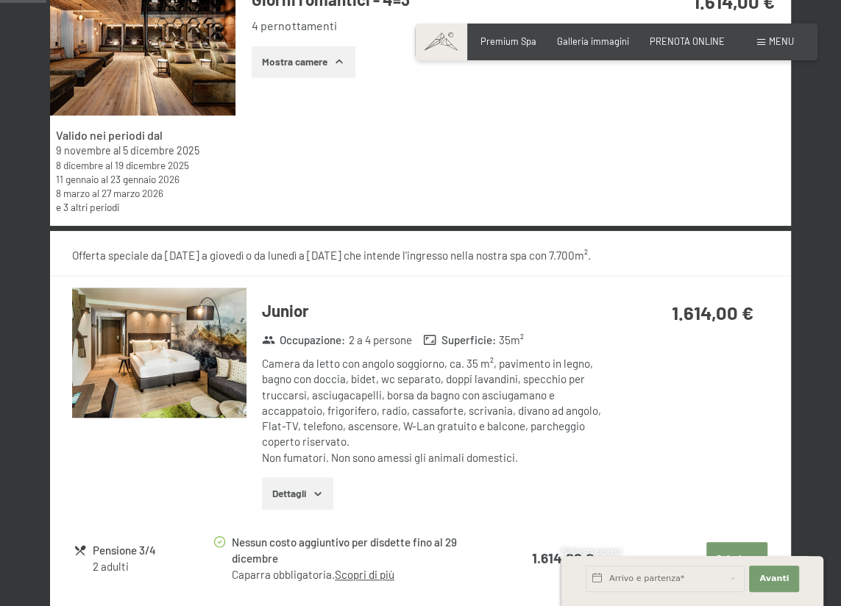
scroll to position [0, 0]
